Goal: Task Accomplishment & Management: Manage account settings

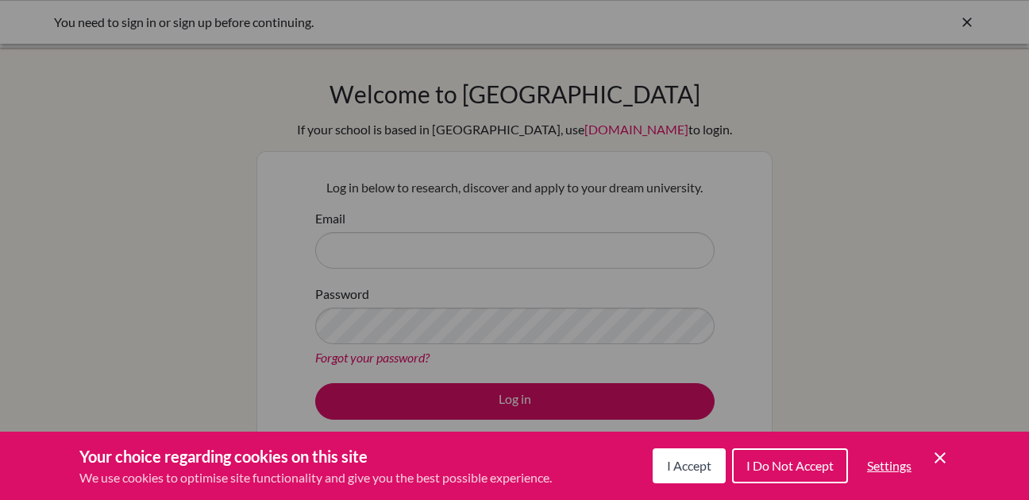
click at [680, 464] on span "I Accept" at bounding box center [689, 465] width 44 height 15
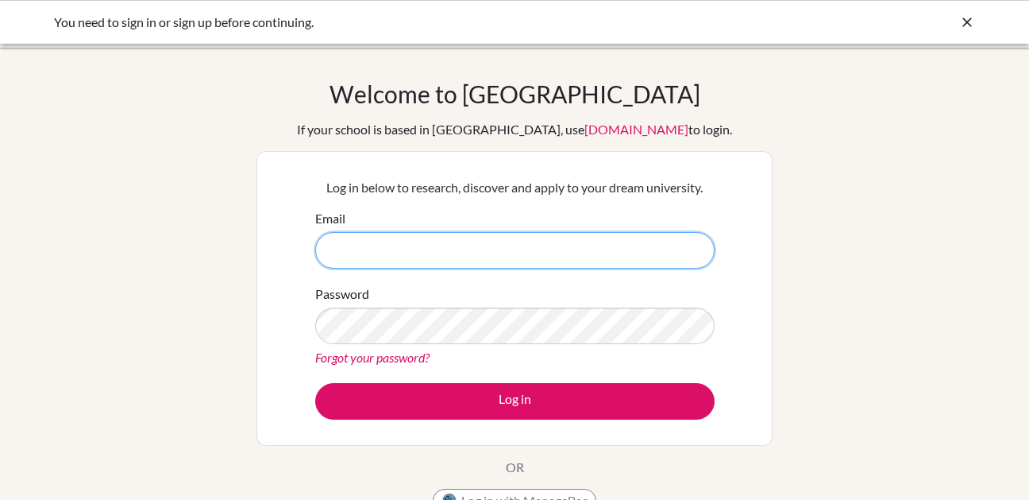
click at [638, 244] on input "Email" at bounding box center [515, 250] width 400 height 37
paste input "[EMAIL_ADDRESS][DOMAIN_NAME]"
type input "[EMAIL_ADDRESS][DOMAIN_NAME]"
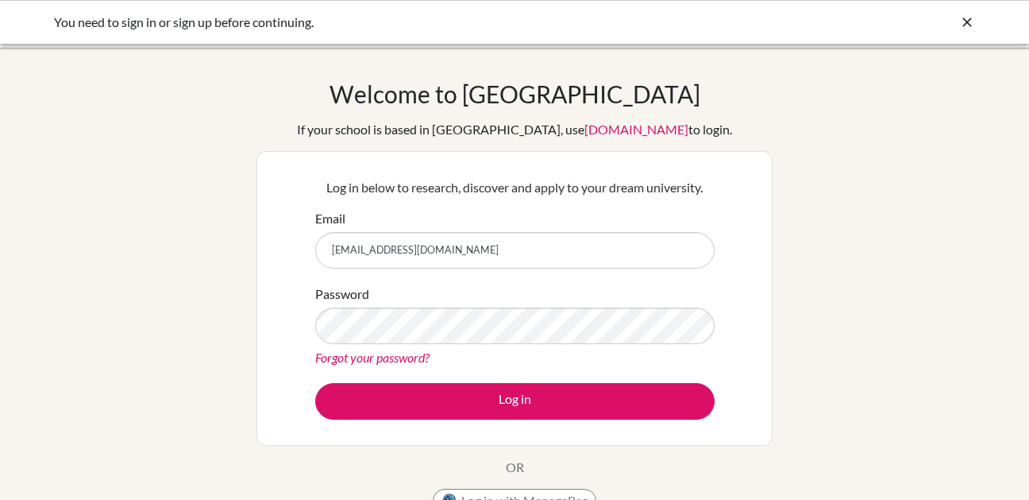
click at [213, 283] on div "Welcome to [GEOGRAPHIC_DATA] If your school is based in [GEOGRAPHIC_DATA], use …" at bounding box center [514, 339] width 1029 height 520
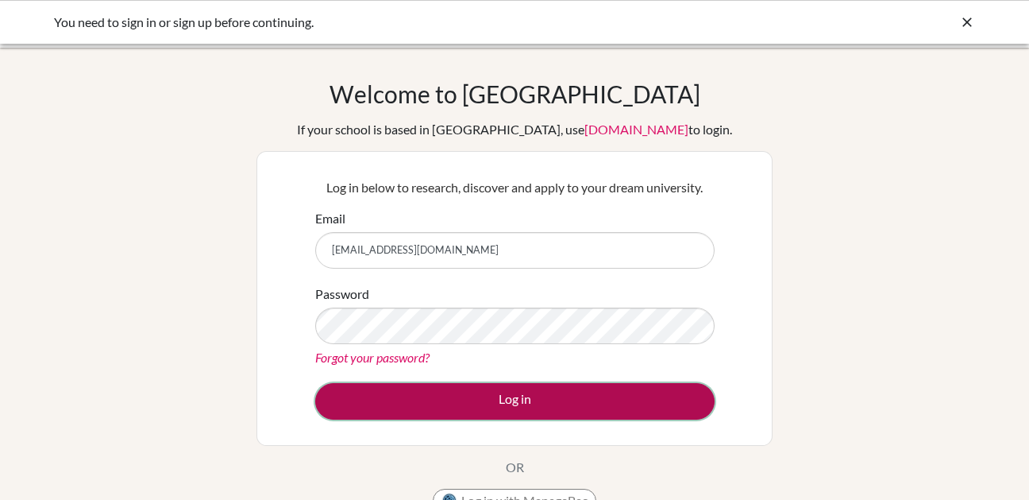
click at [436, 393] on button "Log in" at bounding box center [515, 401] width 400 height 37
click at [502, 392] on button "Log in" at bounding box center [515, 401] width 400 height 37
click at [519, 403] on button "Log in" at bounding box center [515, 401] width 400 height 37
